Goal: Transaction & Acquisition: Purchase product/service

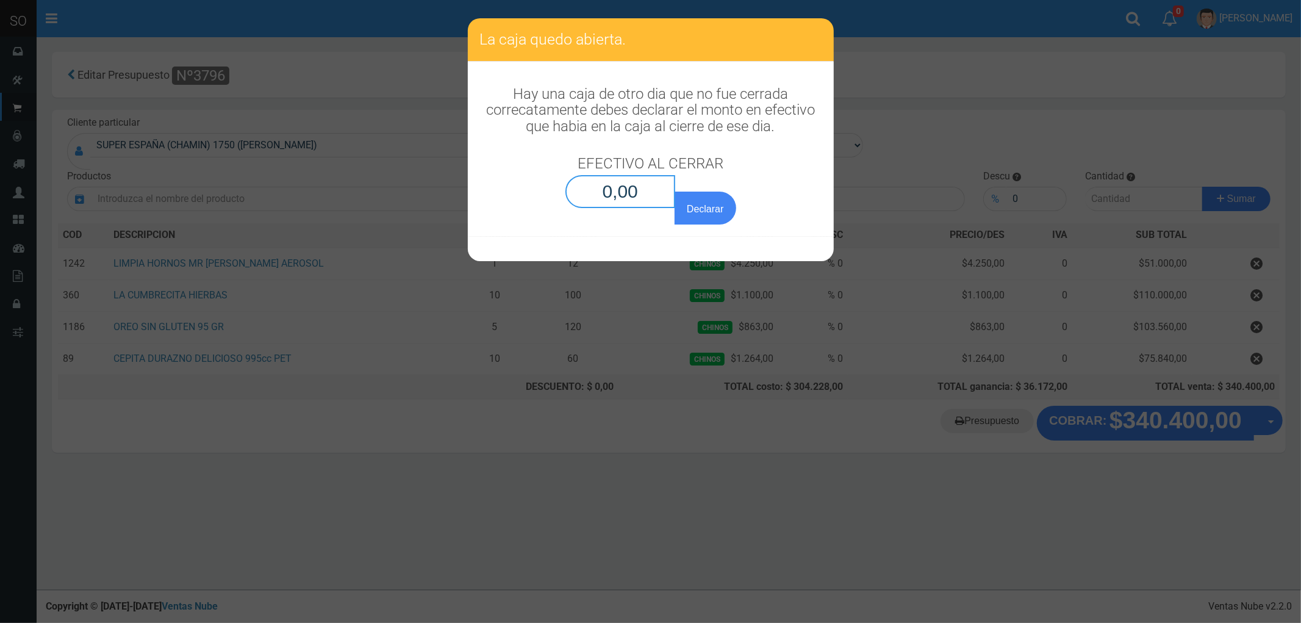
click at [643, 186] on input "0,00" at bounding box center [620, 191] width 110 height 33
type input "0,01"
click at [675, 191] on button "Declarar" at bounding box center [705, 207] width 61 height 33
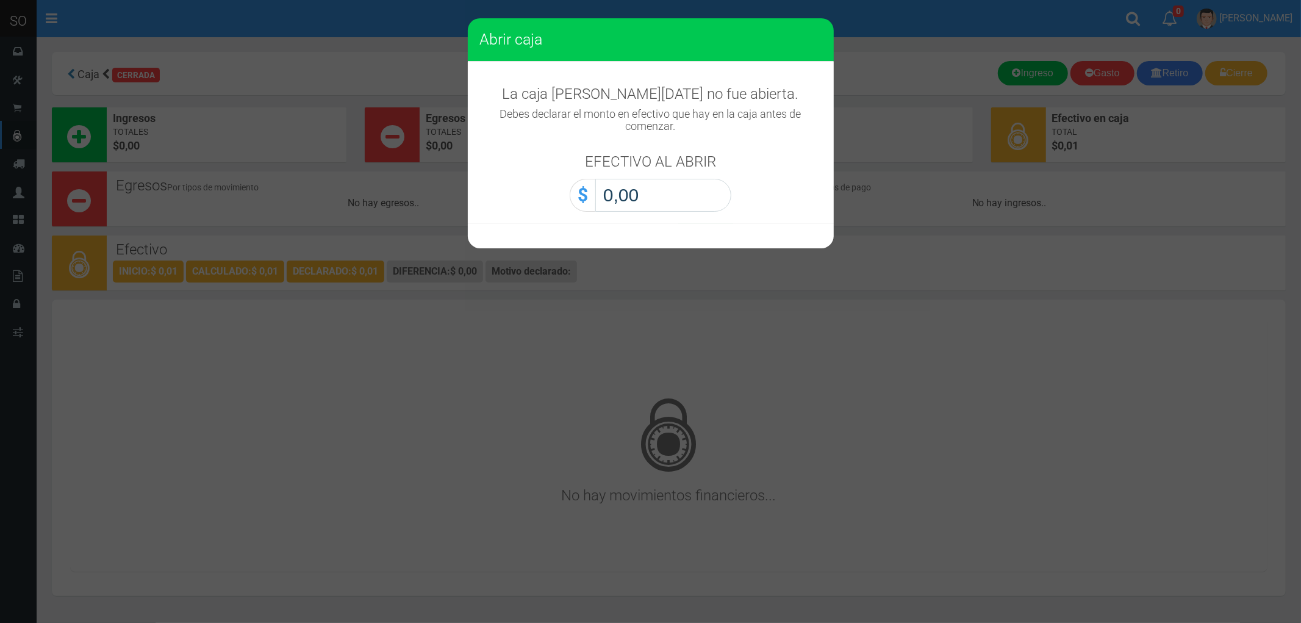
click at [649, 191] on input "0,00" at bounding box center [663, 195] width 136 height 33
type input "0,01"
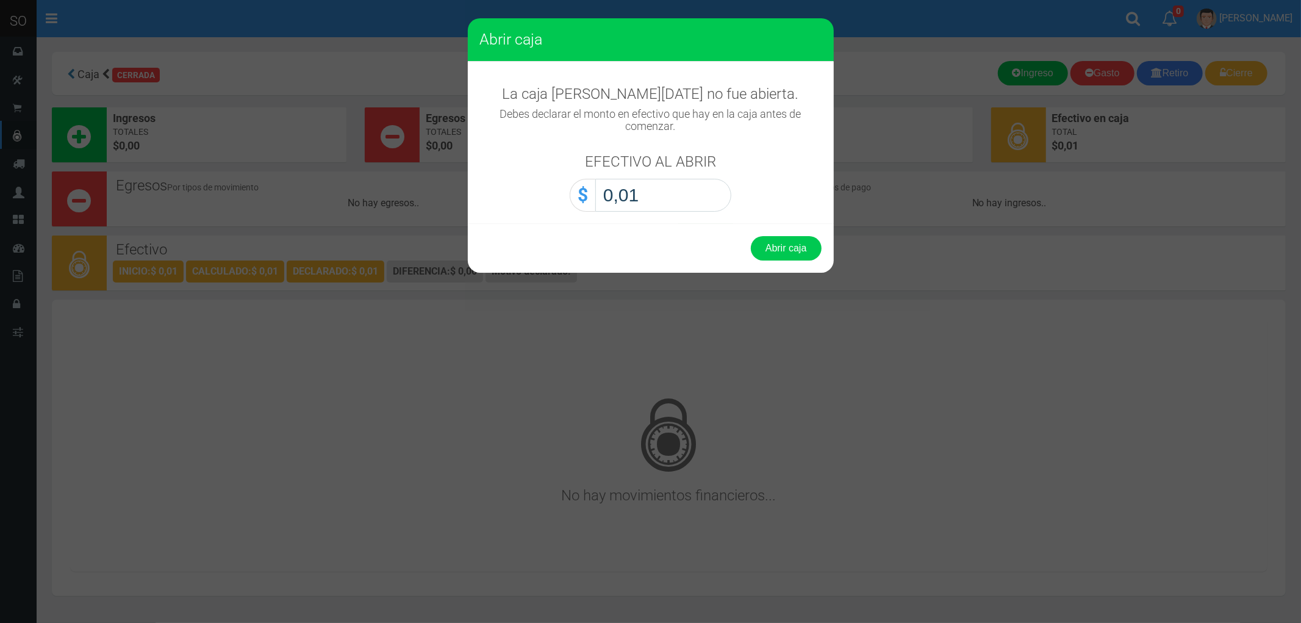
click at [751, 236] on button "Abrir caja" at bounding box center [786, 248] width 71 height 24
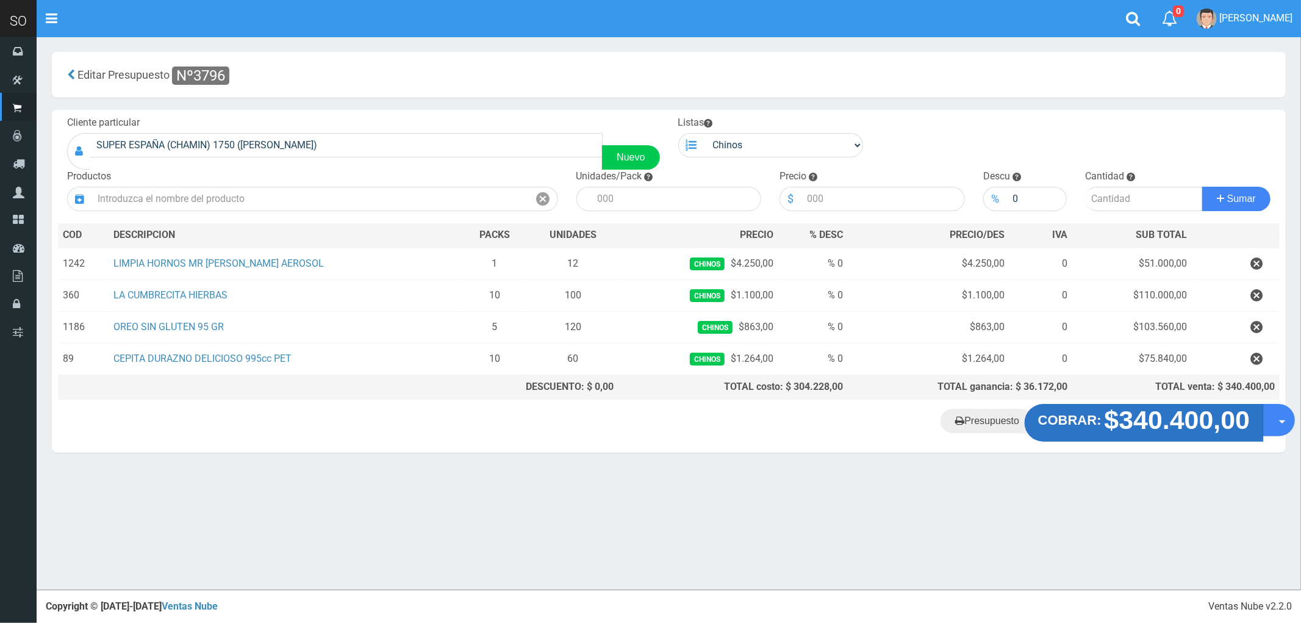
click at [1158, 413] on strong "$340.400,00" at bounding box center [1177, 420] width 146 height 29
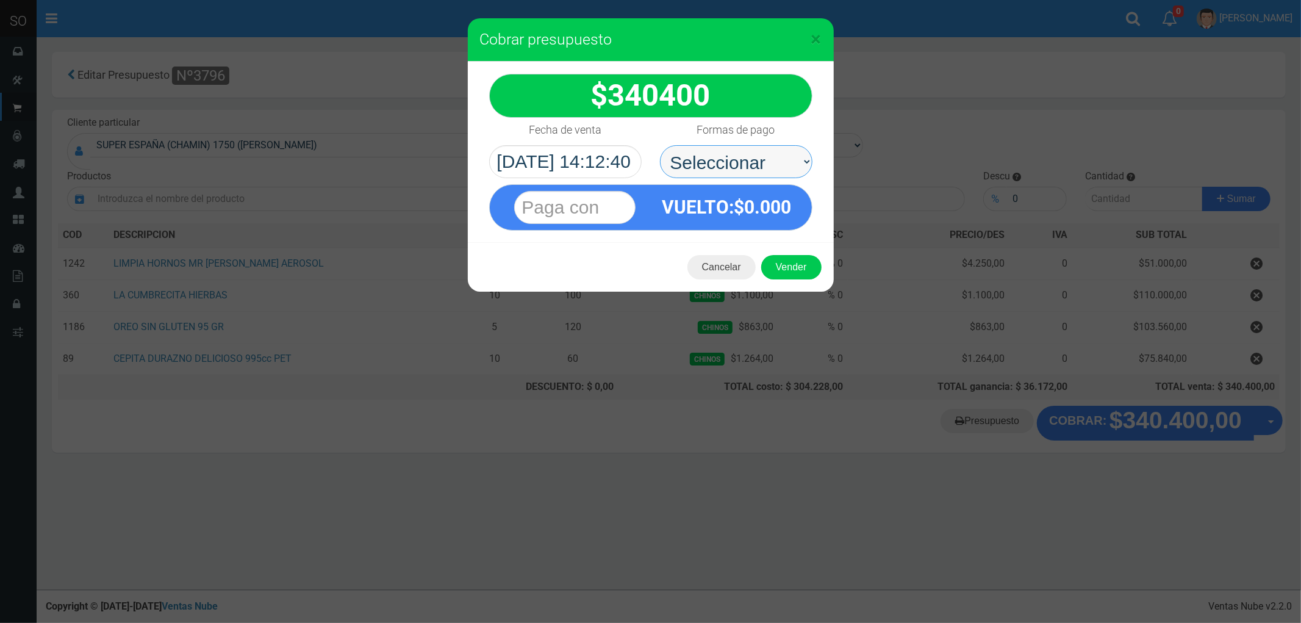
click at [720, 163] on select "Seleccionar Efectivo Tarjeta de Crédito Depósito Débito" at bounding box center [736, 161] width 152 height 33
select select "Efectivo"
click at [660, 145] on select "Seleccionar Efectivo Tarjeta de Crédito Depósito Débito" at bounding box center [736, 161] width 152 height 33
drag, startPoint x: 767, startPoint y: 252, endPoint x: 782, endPoint y: 269, distance: 23.3
click at [779, 267] on div "Cancelar Vender" at bounding box center [651, 267] width 366 height 49
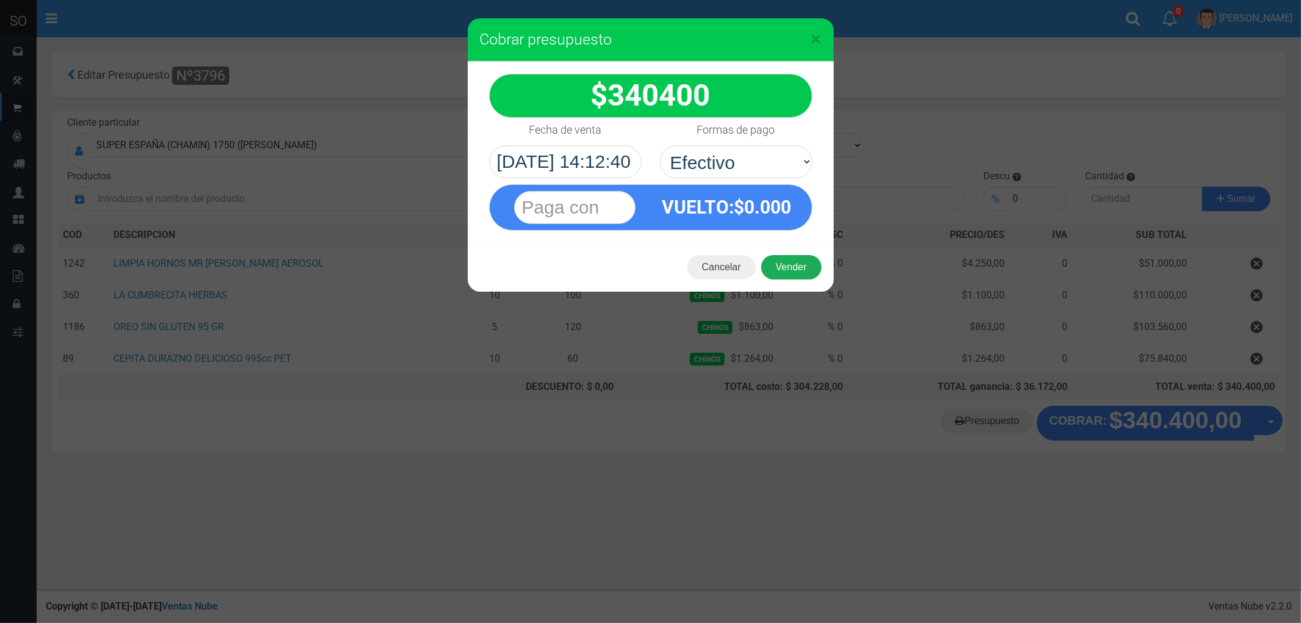
click at [782, 269] on button "Vender" at bounding box center [791, 267] width 60 height 24
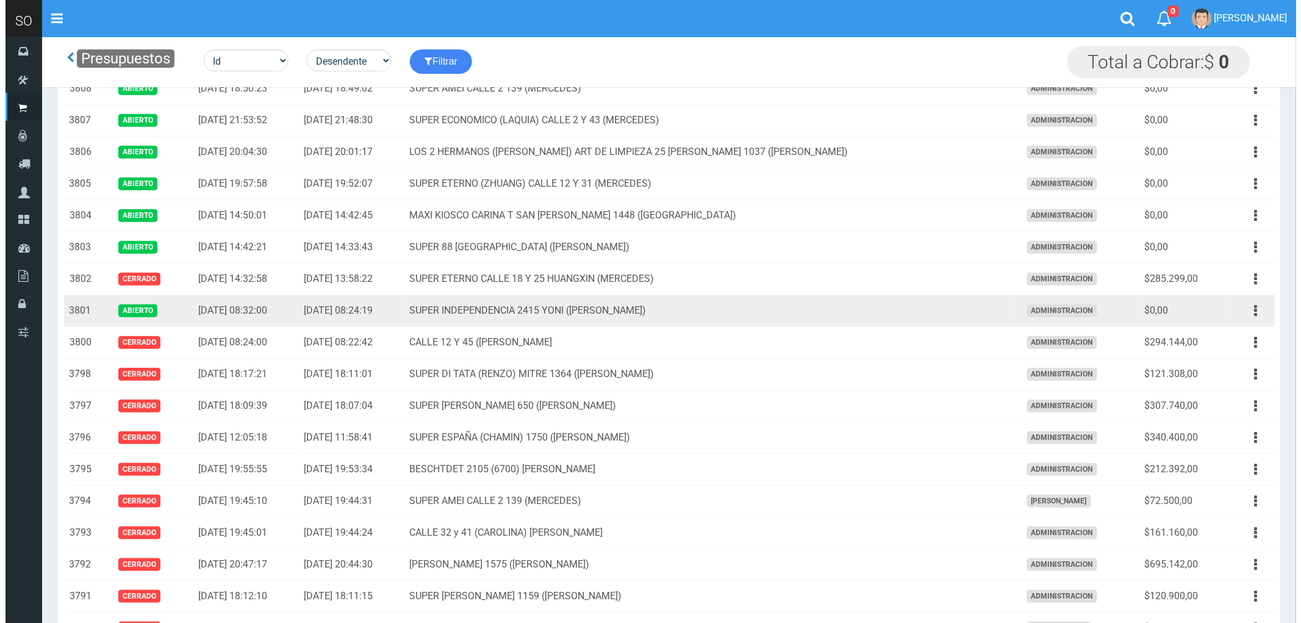
scroll to position [271, 0]
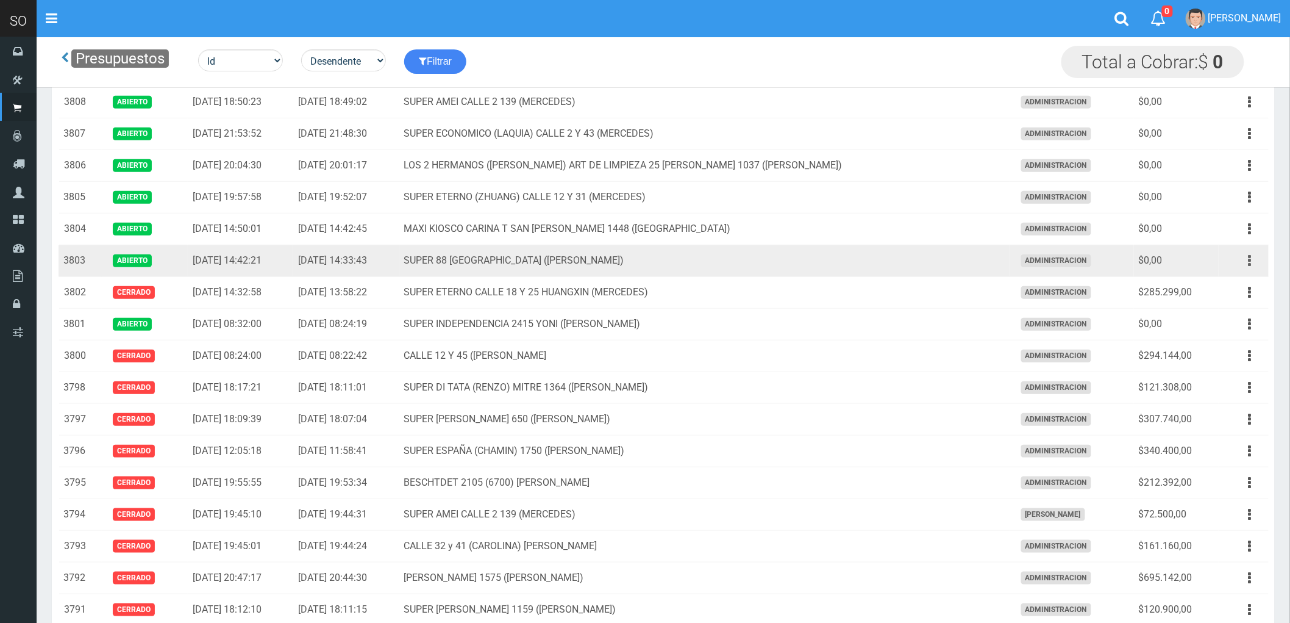
click at [1252, 260] on icon "button" at bounding box center [1250, 260] width 3 height 21
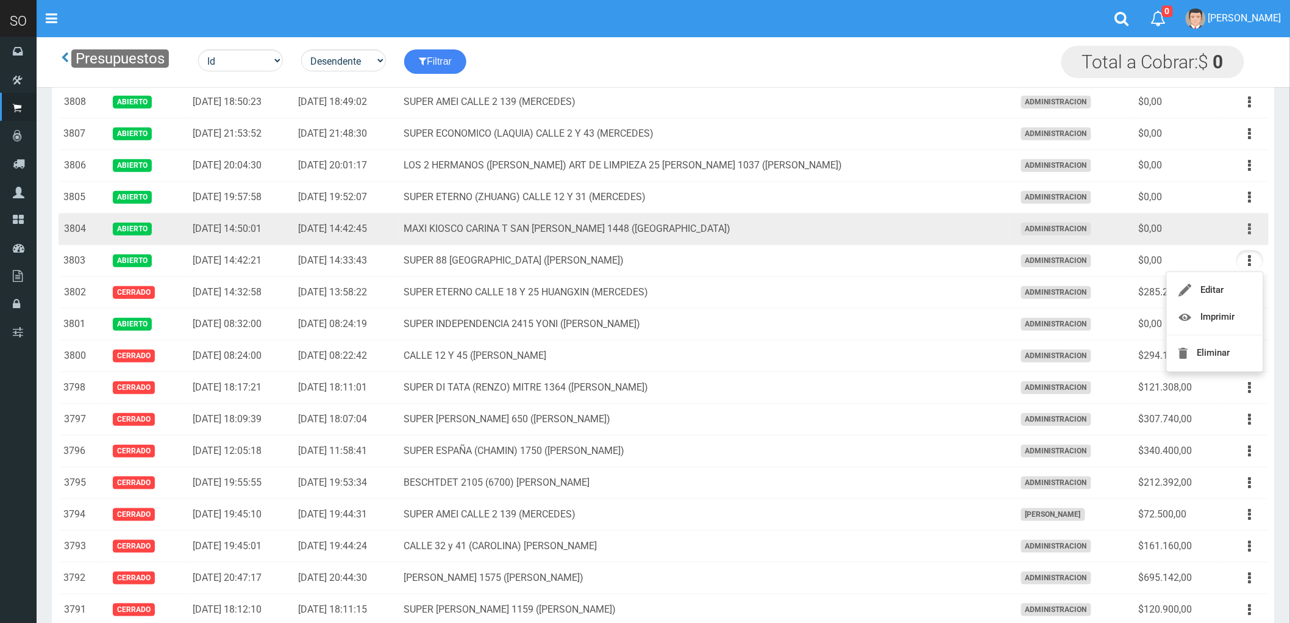
click at [1246, 227] on button "button" at bounding box center [1250, 228] width 27 height 21
click at [1215, 318] on link "Eliminar" at bounding box center [1215, 321] width 96 height 27
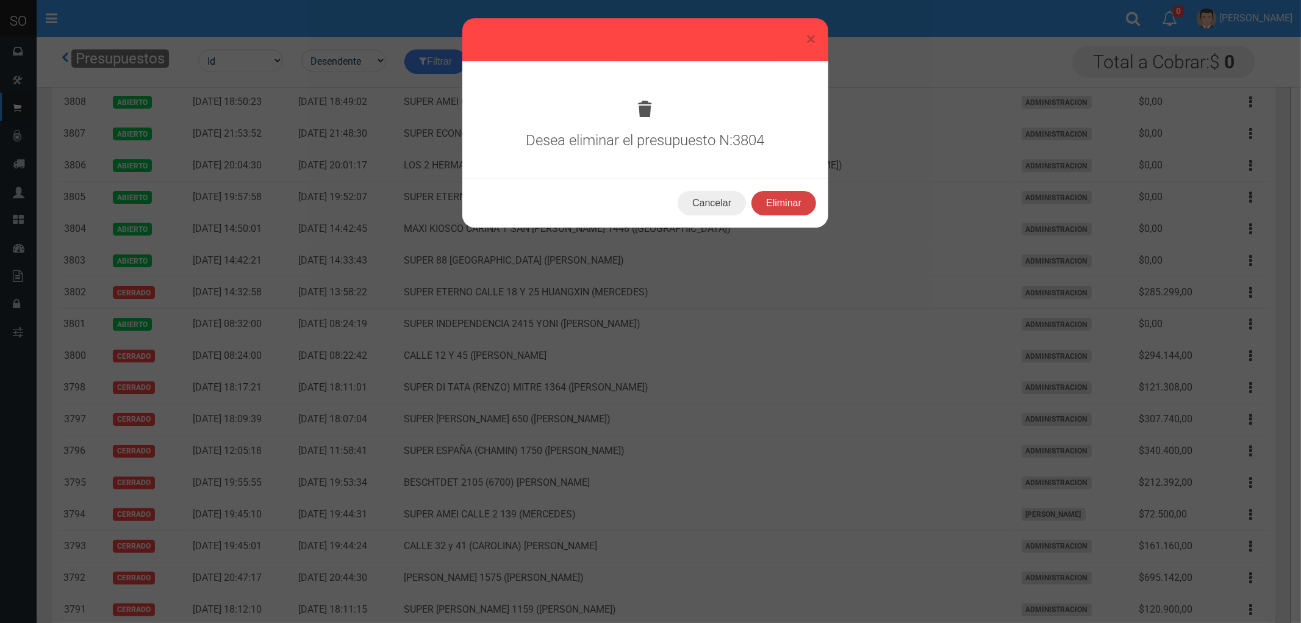
click at [790, 201] on button "Eliminar" at bounding box center [783, 203] width 65 height 24
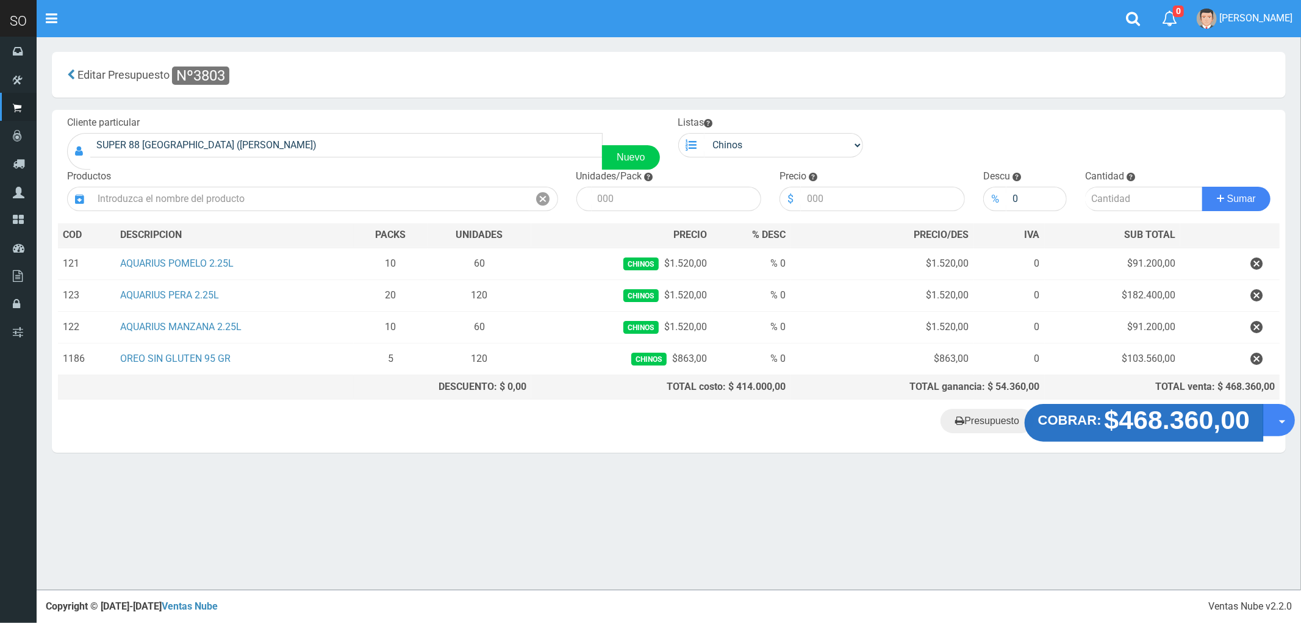
click at [1151, 422] on strong "$468.360,00" at bounding box center [1177, 420] width 146 height 29
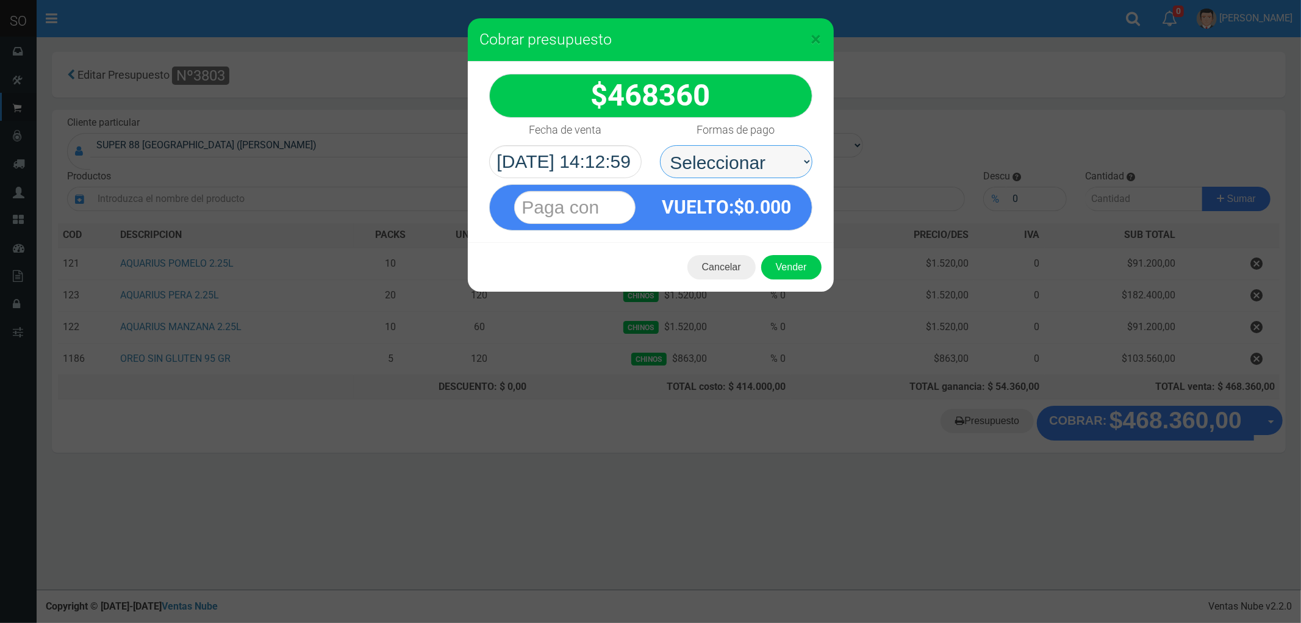
click at [709, 159] on select "Seleccionar Efectivo Tarjeta de Crédito Depósito Débito" at bounding box center [736, 161] width 152 height 33
select select "Efectivo"
click at [660, 145] on select "Seleccionar Efectivo Tarjeta de Crédito Depósito Débito" at bounding box center [736, 161] width 152 height 33
click at [781, 263] on button "Vender" at bounding box center [791, 267] width 60 height 24
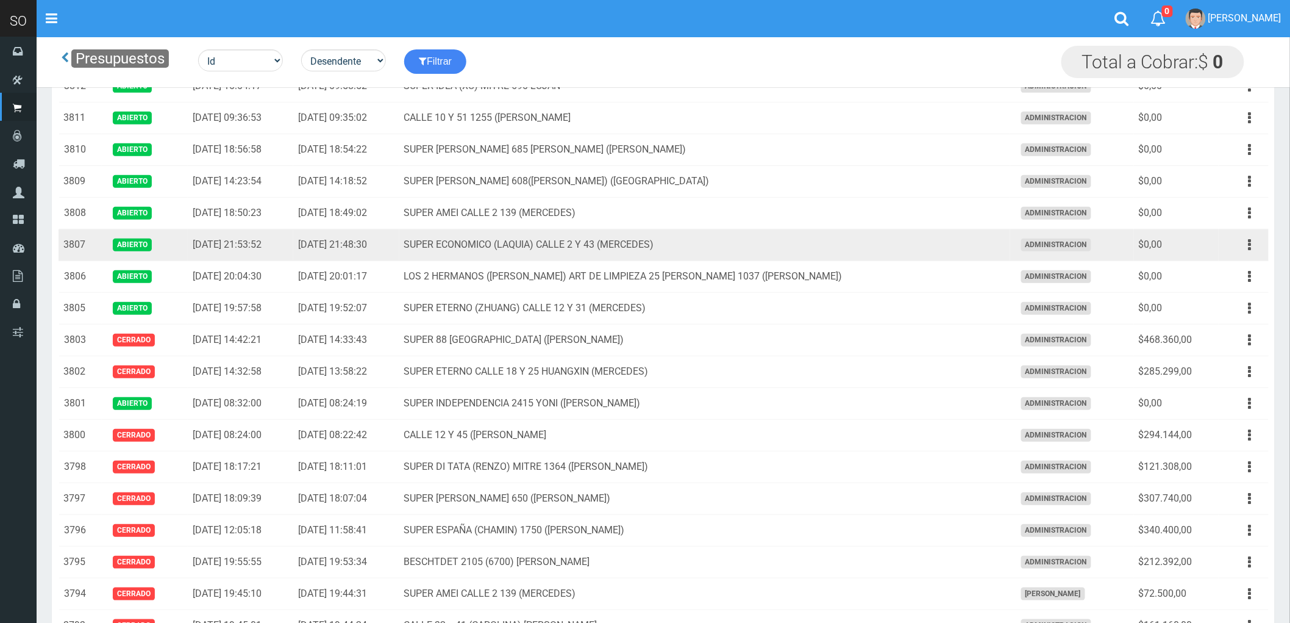
scroll to position [135, 0]
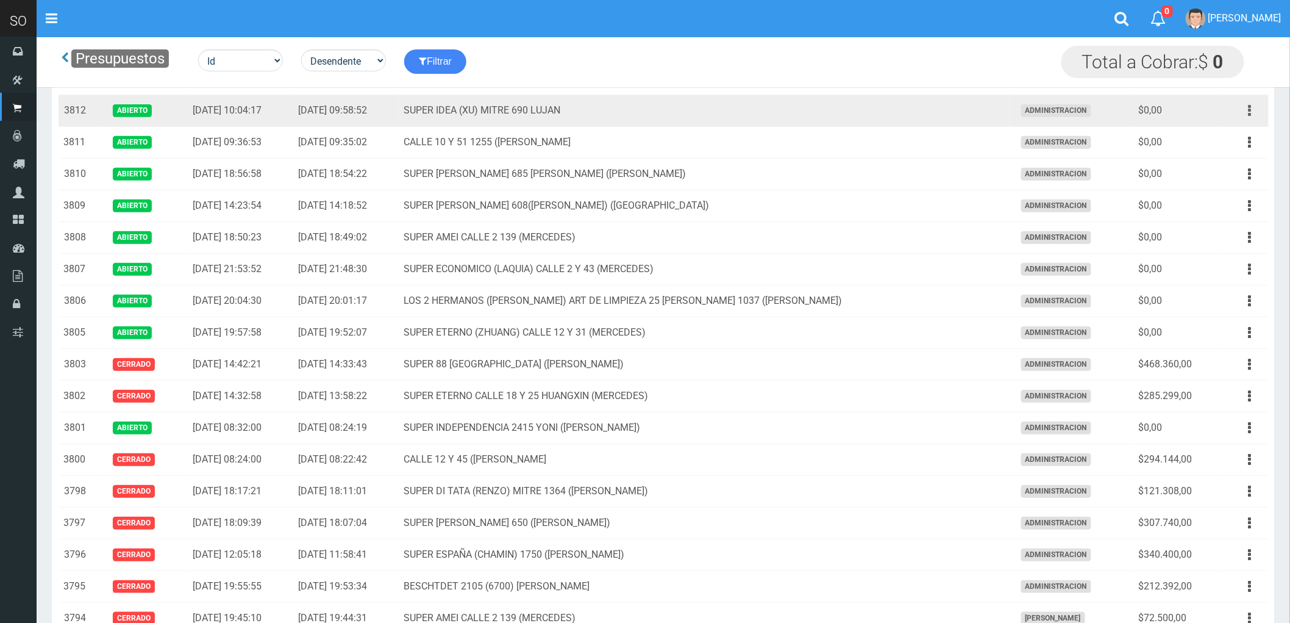
click at [1251, 113] on icon "button" at bounding box center [1250, 110] width 3 height 21
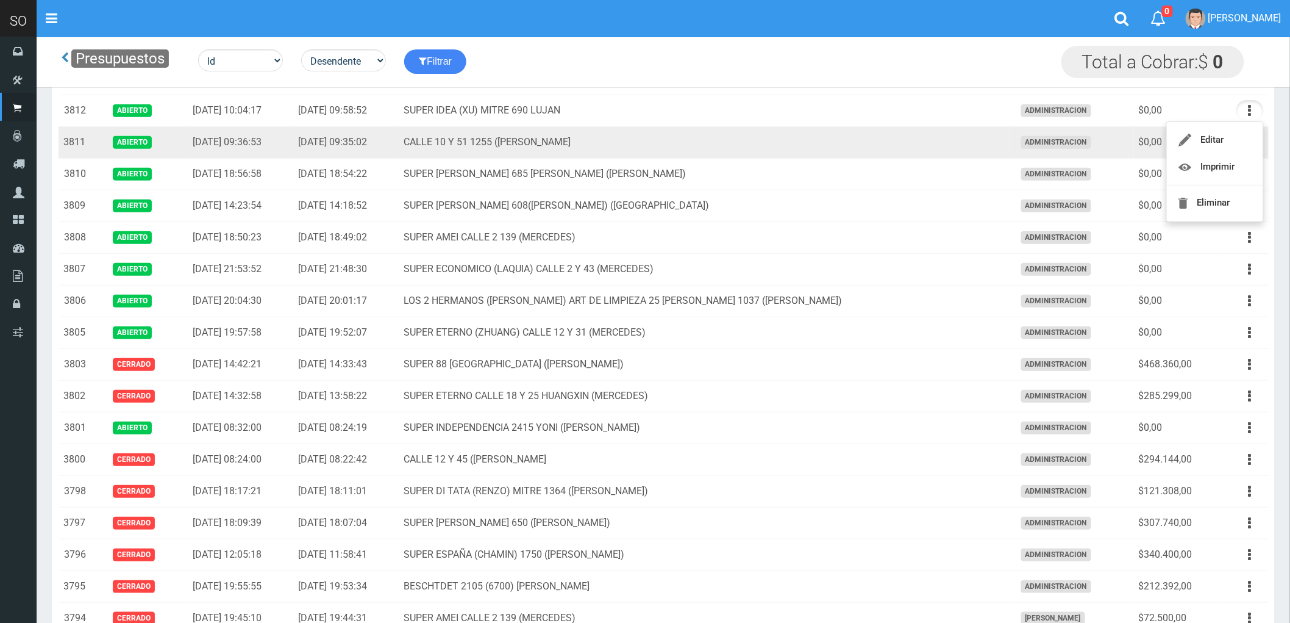
click at [856, 153] on td "CALLE 10 Y 51 1255 ([PERSON_NAME]" at bounding box center [704, 143] width 611 height 32
click at [1254, 142] on button "button" at bounding box center [1250, 142] width 27 height 21
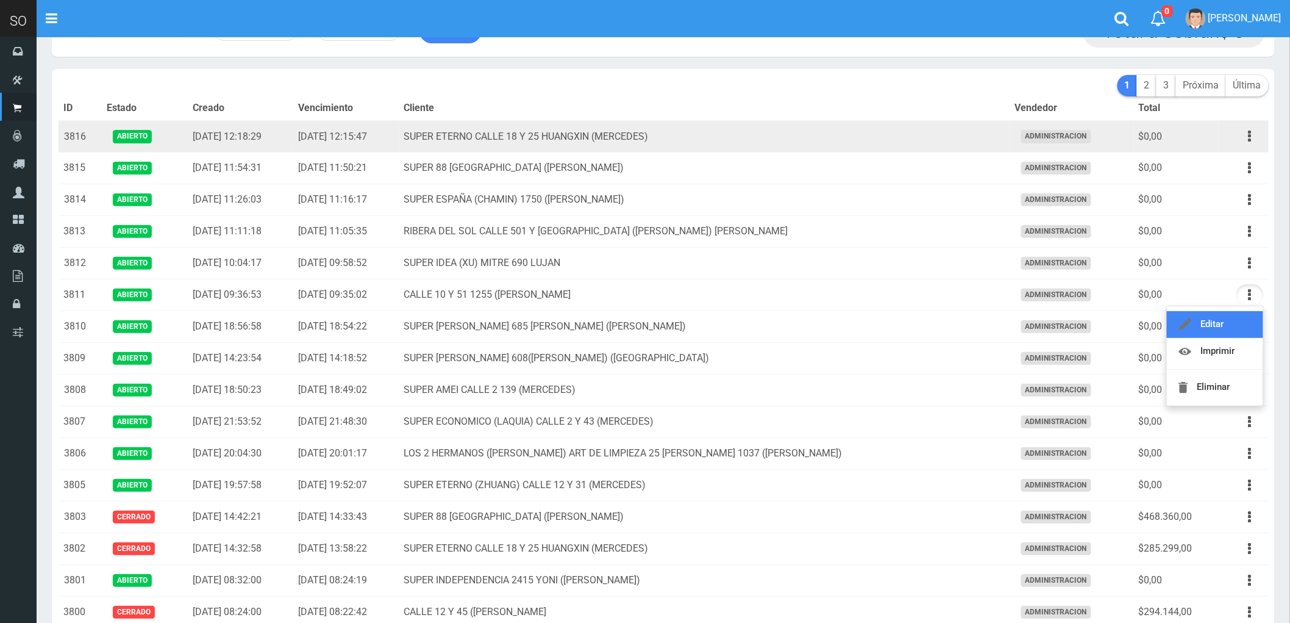
scroll to position [0, 0]
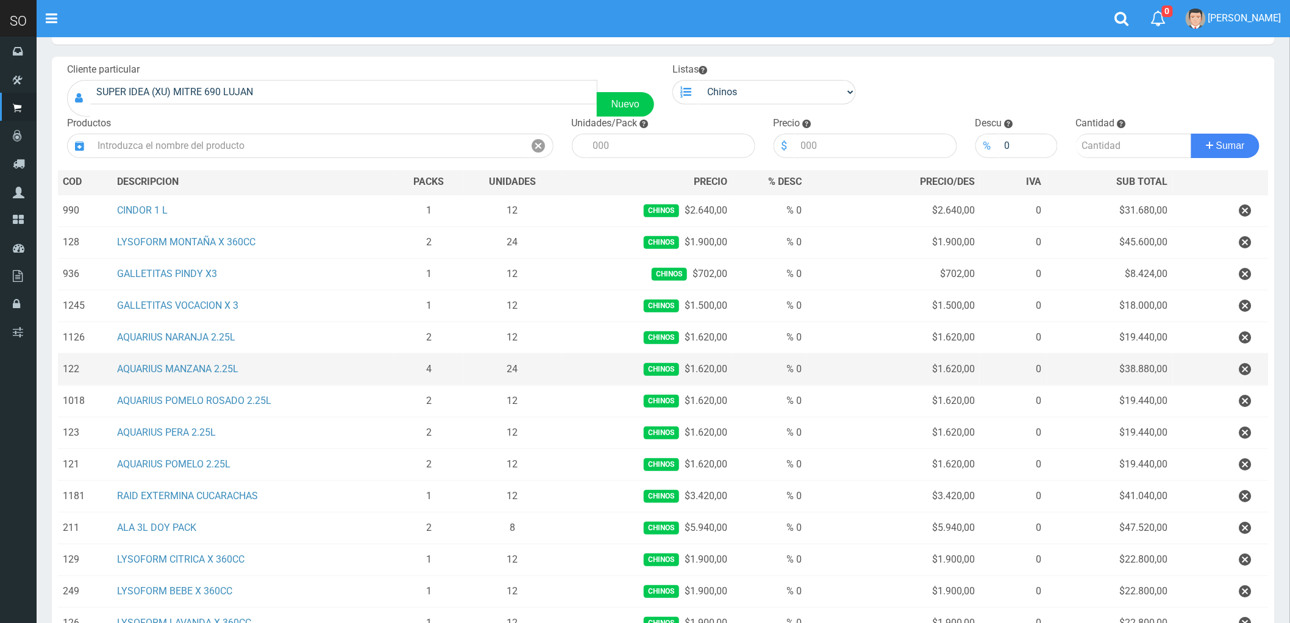
scroll to position [135, 0]
